Goal: Find specific page/section: Find specific page/section

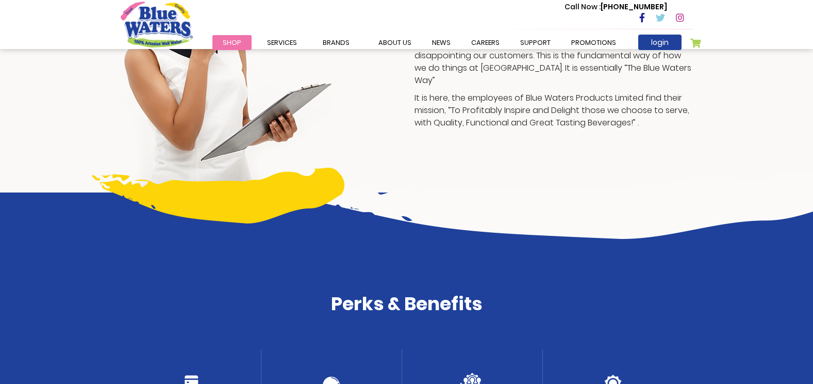
scroll to position [309, 0]
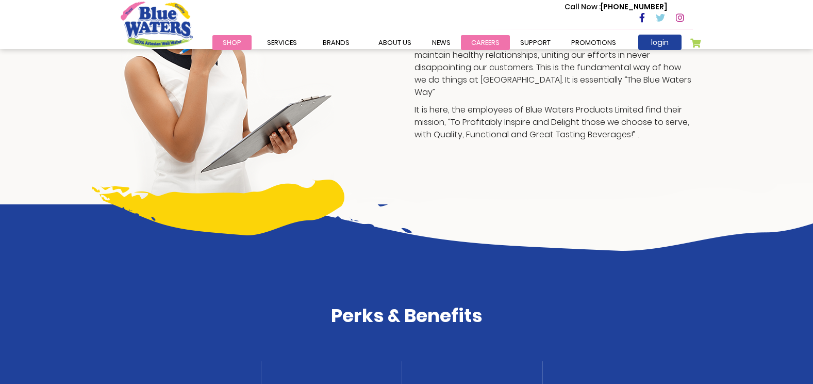
click at [483, 37] on link "careers" at bounding box center [485, 42] width 49 height 15
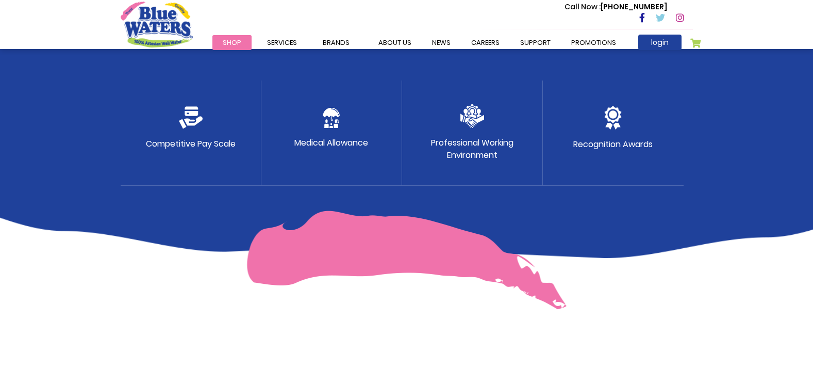
scroll to position [567, 0]
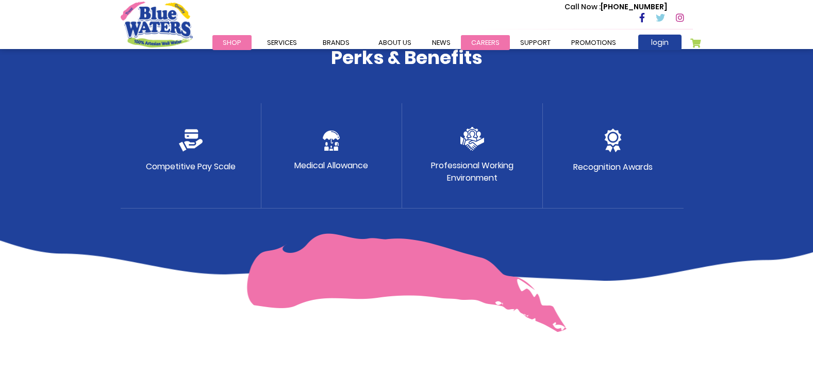
click at [481, 38] on link "careers" at bounding box center [485, 42] width 49 height 15
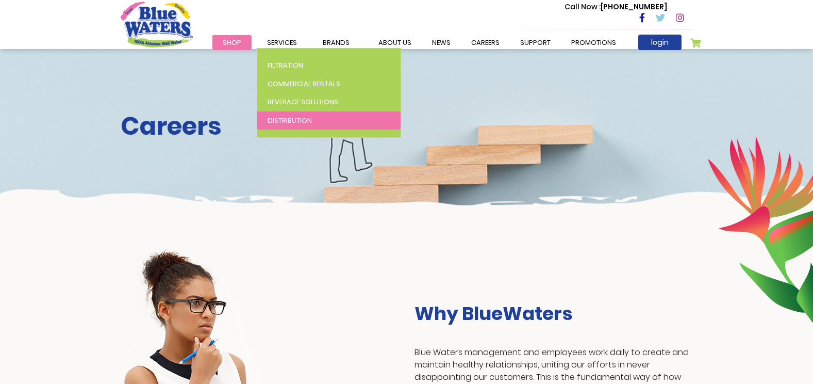
click at [305, 120] on span "Distribution" at bounding box center [290, 120] width 44 height 10
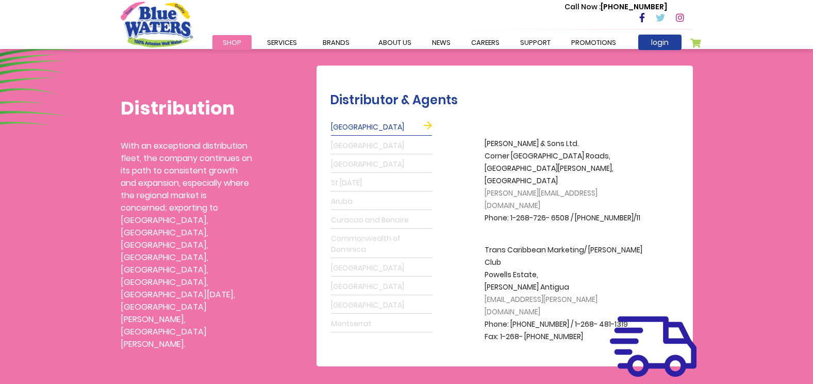
scroll to position [412, 0]
